Goal: Transaction & Acquisition: Book appointment/travel/reservation

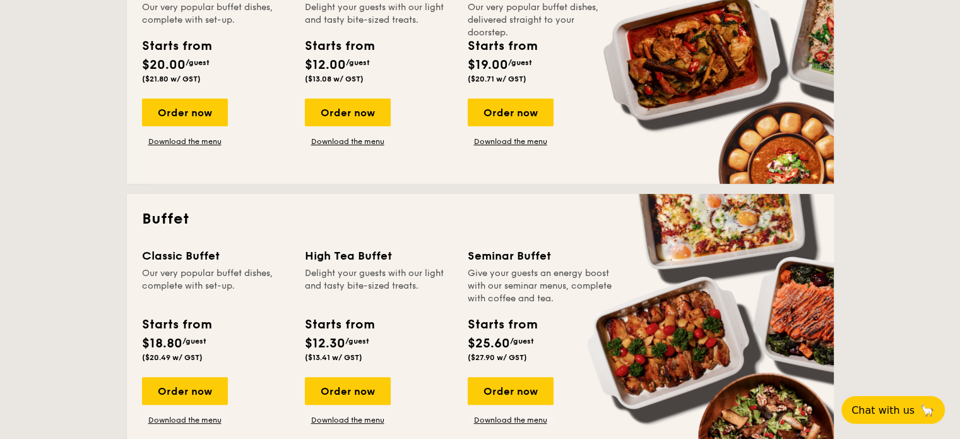
scroll to position [316, 0]
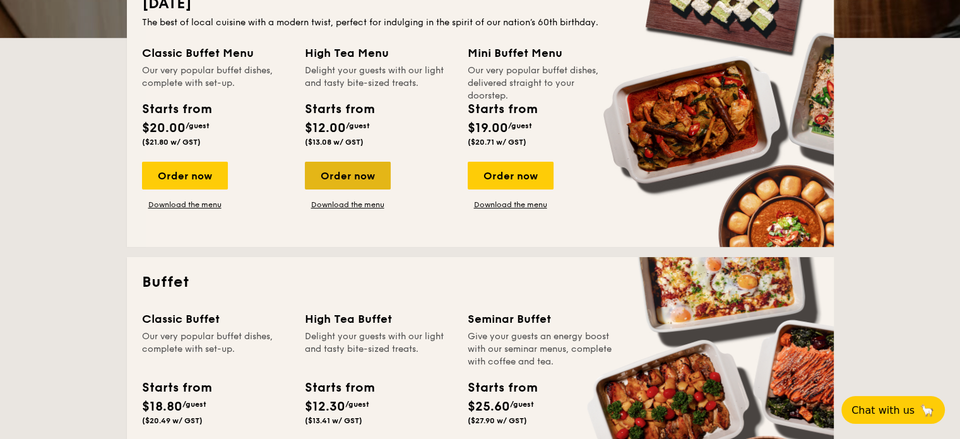
click at [376, 177] on div "Order now" at bounding box center [348, 176] width 86 height 28
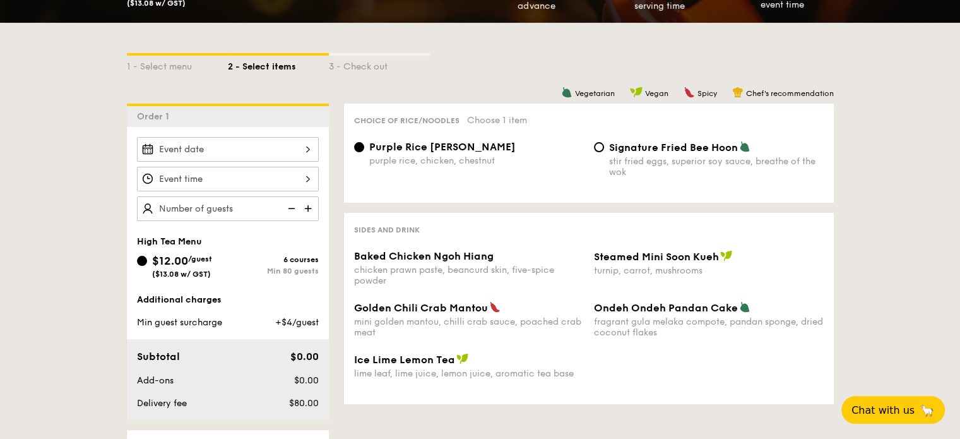
scroll to position [379, 0]
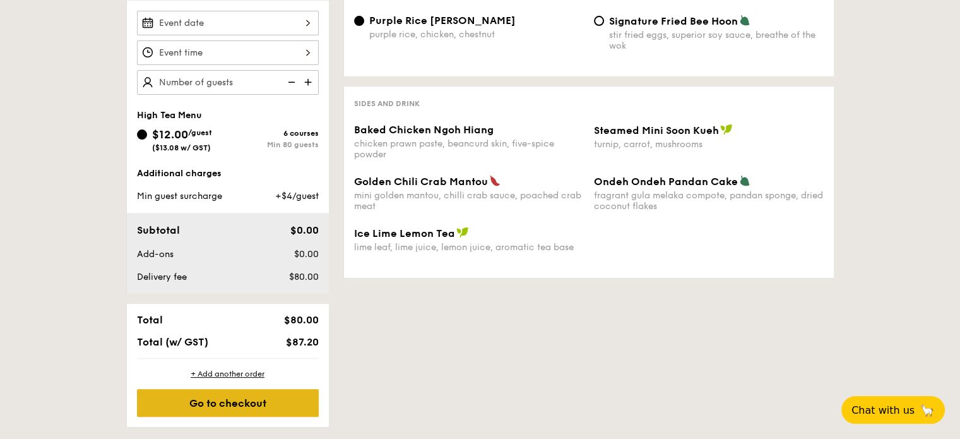
click at [295, 411] on div "Go to checkout" at bounding box center [228, 403] width 182 height 28
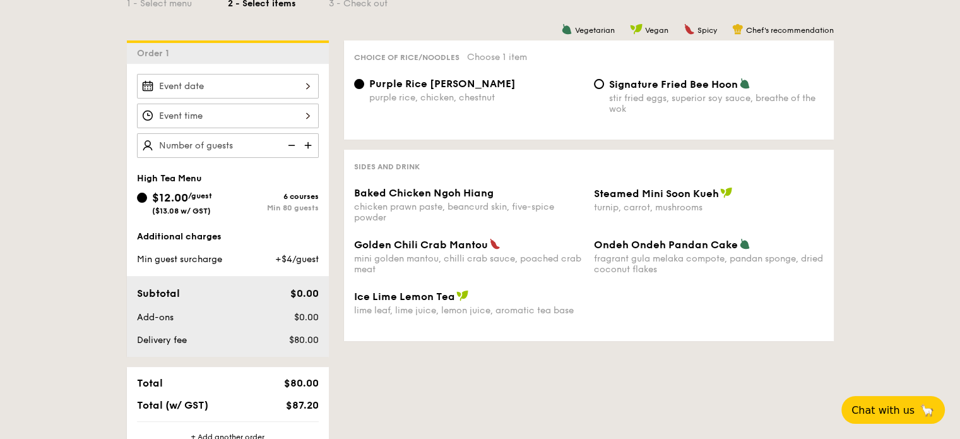
scroll to position [442, 0]
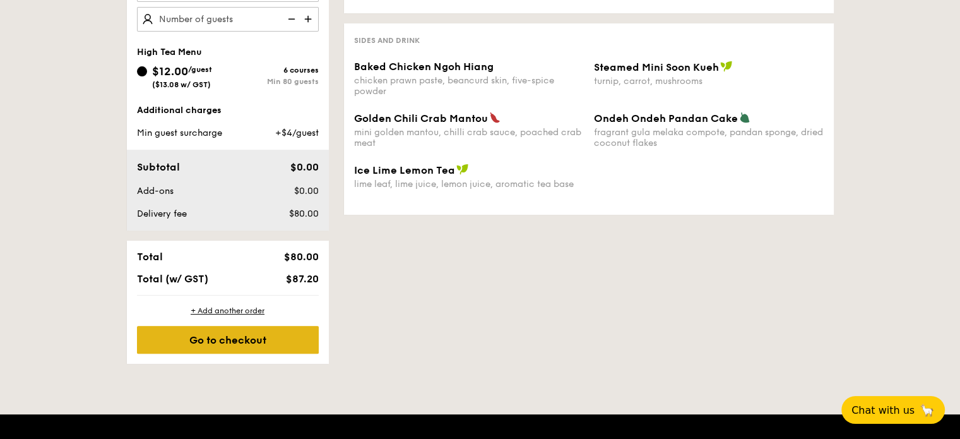
click at [293, 335] on div "Go to checkout" at bounding box center [228, 340] width 182 height 28
click at [272, 339] on div "Go to checkout" at bounding box center [228, 340] width 182 height 28
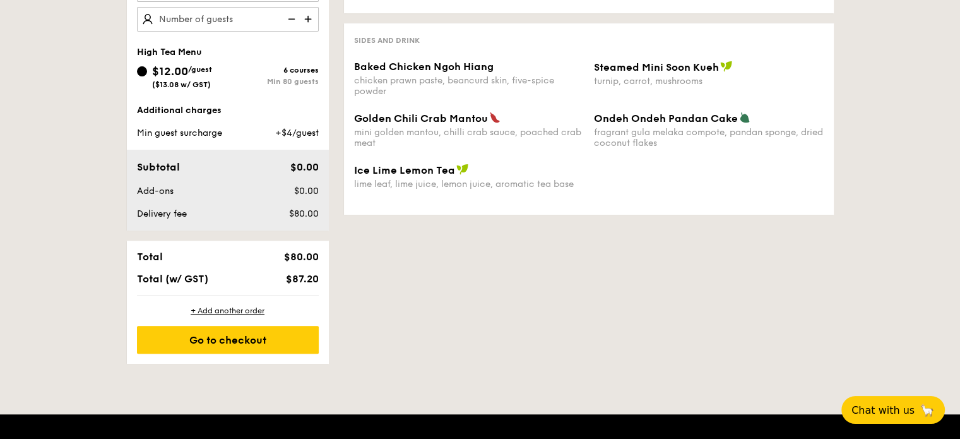
click at [421, 289] on div "1 - Select menu 2 - Select items 3 - Check out Order 1 High Tea Menu $12.00 /gu…" at bounding box center [480, 98] width 727 height 530
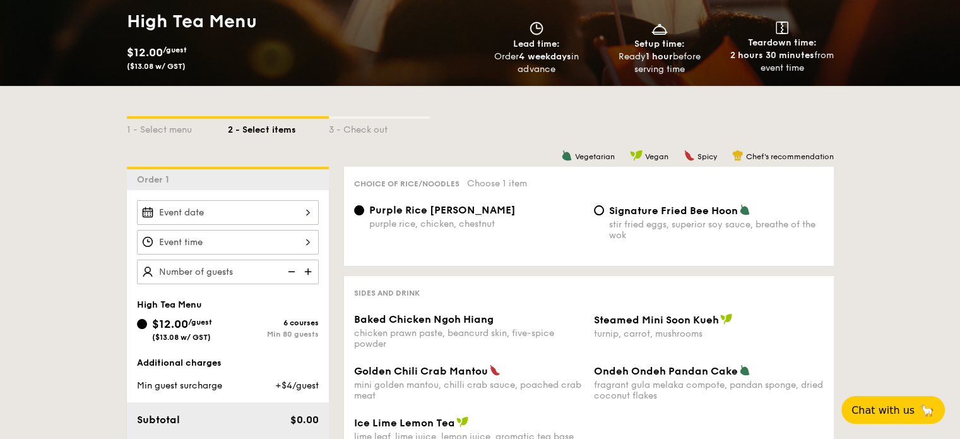
click at [311, 272] on img at bounding box center [309, 271] width 19 height 24
type input "20 guests"
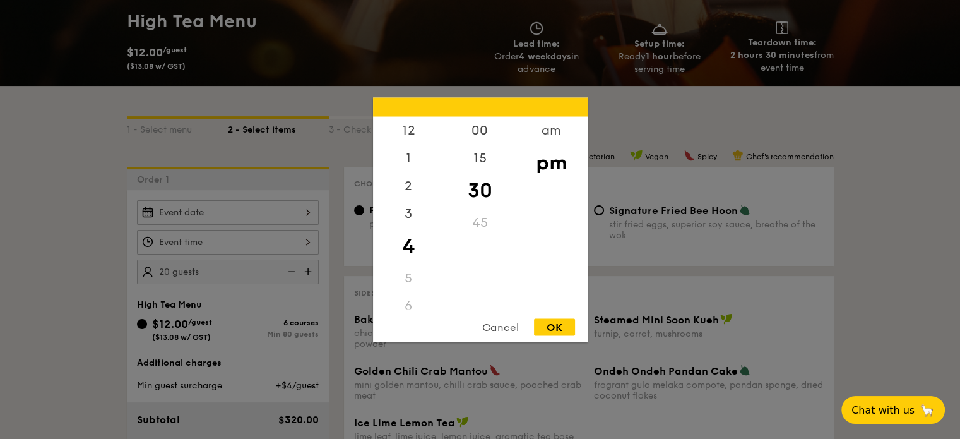
click at [301, 245] on div "12 1 2 3 4 5 6 7 8 9 10 11 00 15 30 45 am pm Cancel OK" at bounding box center [228, 242] width 182 height 25
click at [556, 324] on div "OK" at bounding box center [554, 326] width 41 height 17
type input "4:30PM"
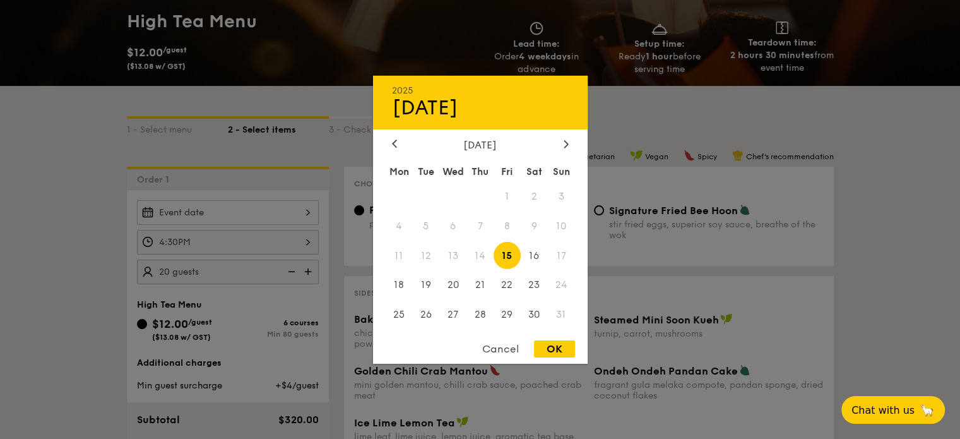
click at [283, 217] on div "2025 Aug [DATE] Tue Wed Thu Fri Sat Sun 1 2 3 4 5 6 7 8 9 10 11 12 13 14 15 16 …" at bounding box center [228, 212] width 182 height 25
click at [557, 352] on div "OK" at bounding box center [554, 348] width 41 height 17
type input "[DATE]"
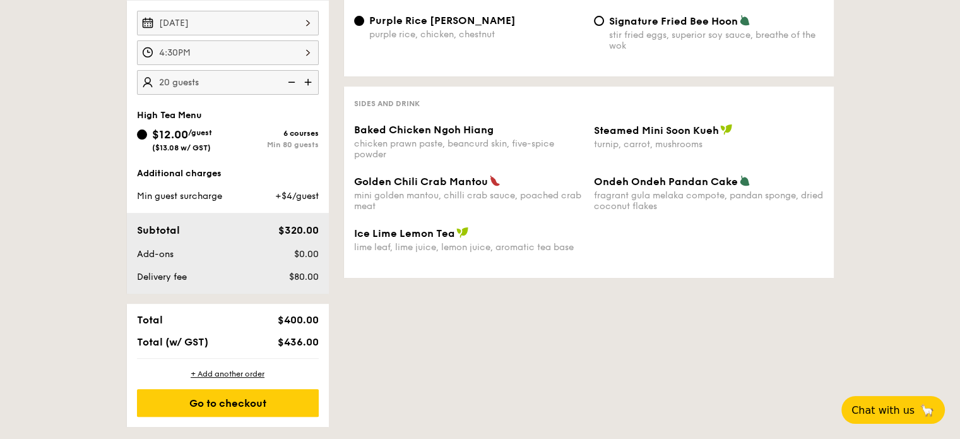
scroll to position [505, 0]
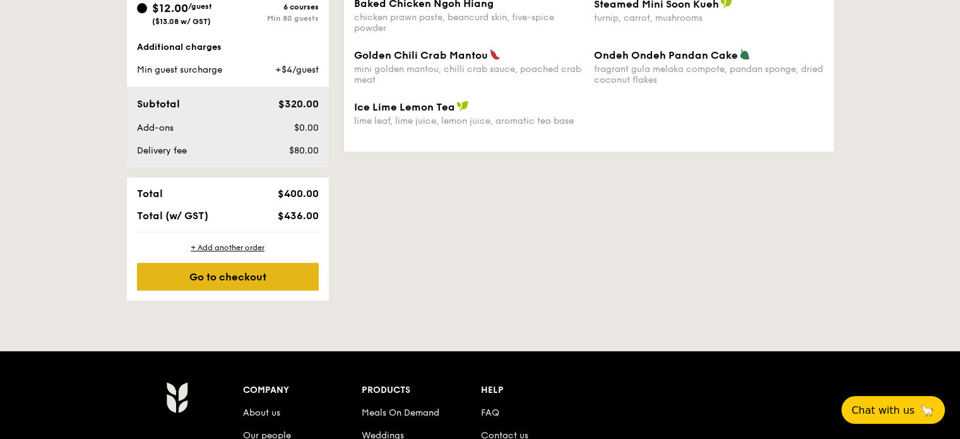
click at [298, 280] on div "Go to checkout" at bounding box center [228, 277] width 182 height 28
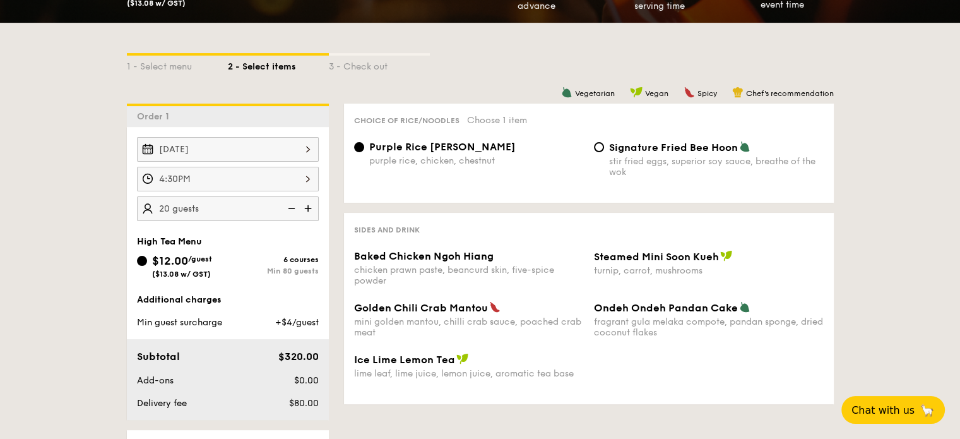
scroll to position [189, 0]
